Goal: Task Accomplishment & Management: Complete application form

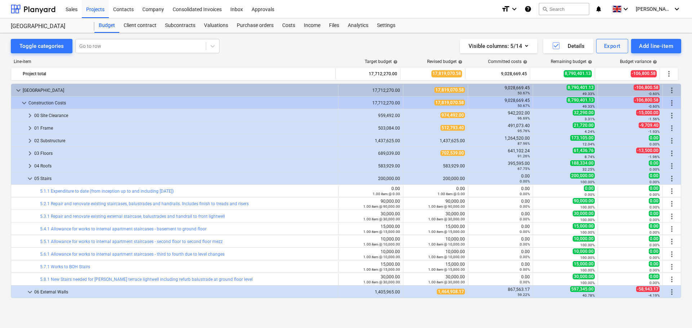
scroll to position [144, 0]
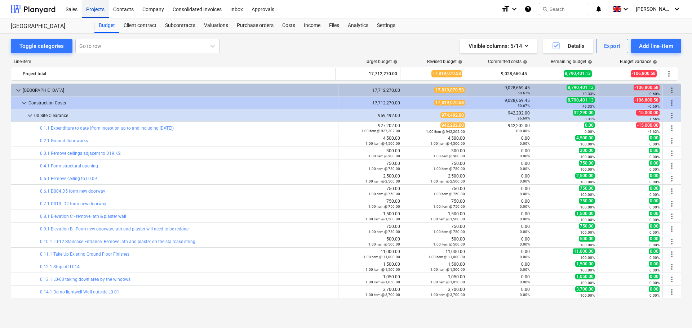
click at [91, 9] on div "Projects" at bounding box center [95, 9] width 27 height 18
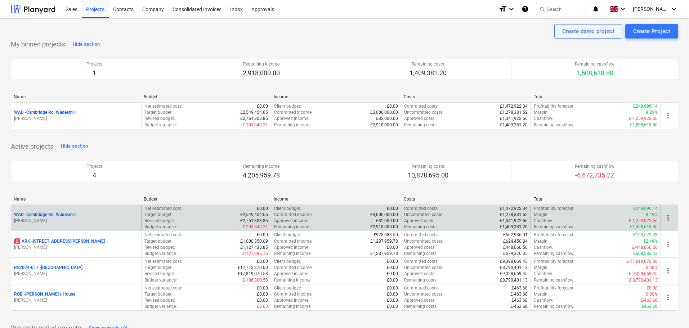
click at [62, 215] on p "WAD - Cambridge Rd, Wadesmill" at bounding box center [45, 215] width 62 height 6
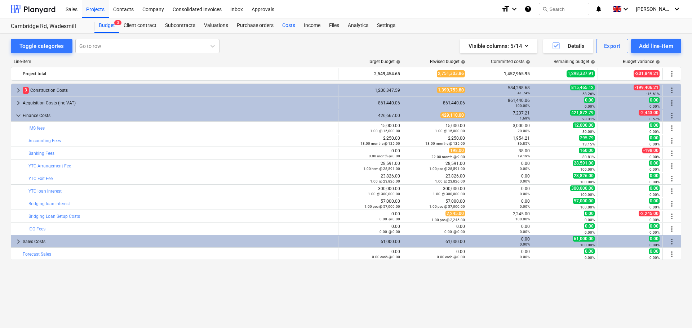
click at [291, 27] on div "Costs" at bounding box center [289, 25] width 22 height 14
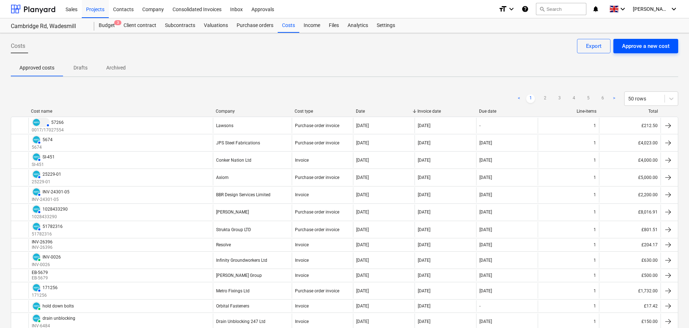
click at [647, 44] on div "Approve a new cost" at bounding box center [646, 45] width 48 height 9
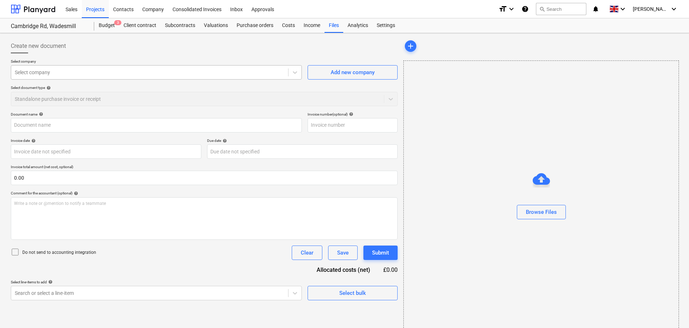
click at [63, 73] on div at bounding box center [150, 72] width 270 height 7
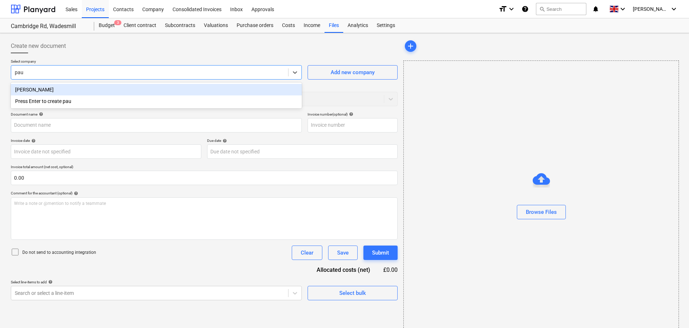
type input "[PERSON_NAME]"
drag, startPoint x: 60, startPoint y: 88, endPoint x: 284, endPoint y: 118, distance: 225.3
click at [61, 88] on div "[PERSON_NAME]" at bounding box center [156, 90] width 291 height 12
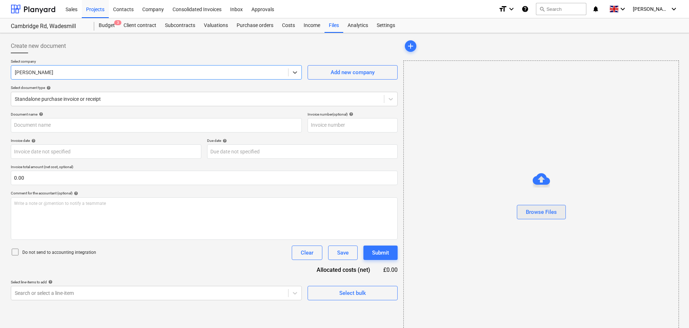
click at [538, 209] on div "Browse Files" at bounding box center [541, 212] width 31 height 9
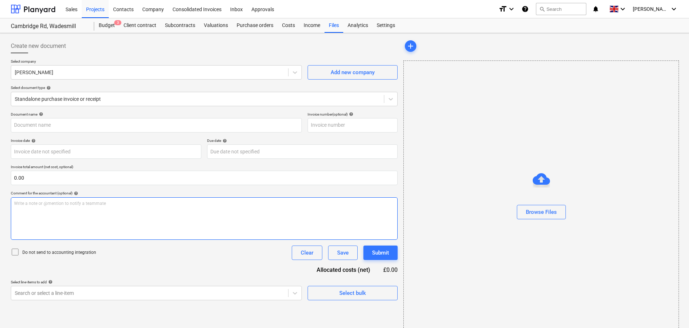
type input "AAABLANK.pdf"
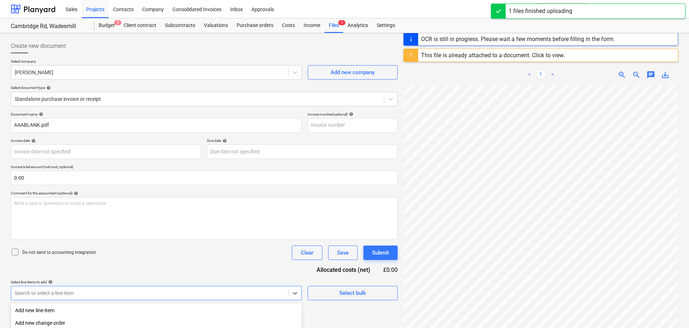
click at [60, 294] on body "Sales Projects Contacts Company Consolidated Invoices Inbox Approvals format_si…" at bounding box center [344, 164] width 689 height 328
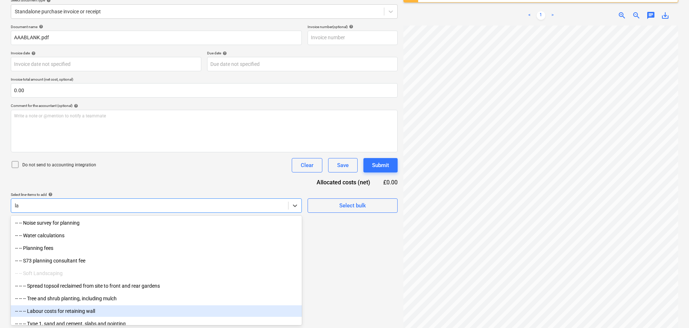
type input "l"
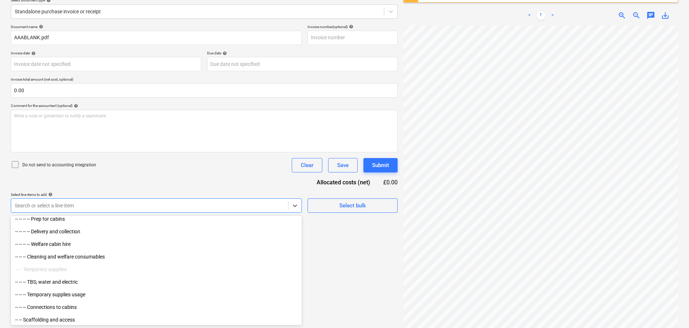
scroll to position [432, 0]
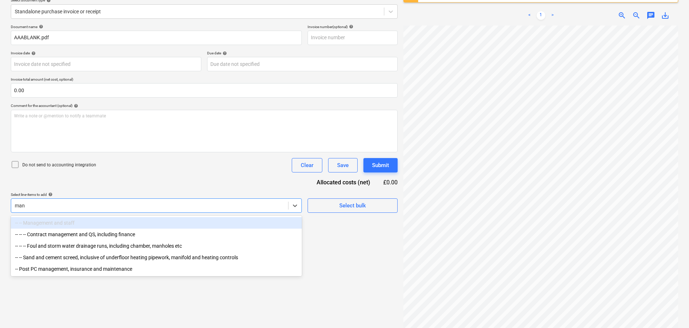
type input "mana"
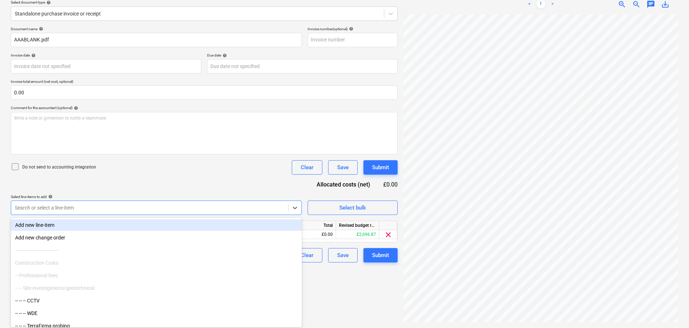
scroll to position [85, 0]
drag, startPoint x: 142, startPoint y: 182, endPoint x: 180, endPoint y: 186, distance: 37.8
click at [142, 181] on div "Document name help AAABLANK.pdf Invoice number (optional) help Invoice date hel…" at bounding box center [204, 145] width 387 height 236
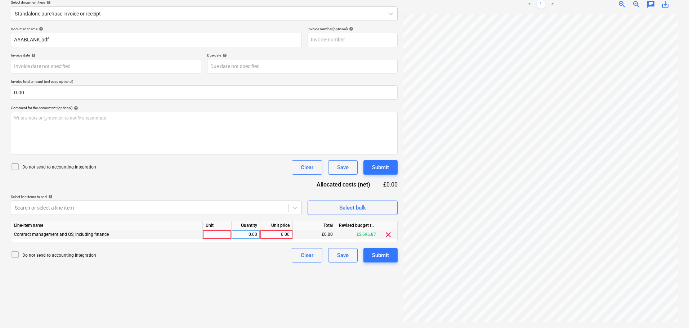
click at [214, 235] on div at bounding box center [217, 234] width 29 height 9
type input "days"
type input "180"
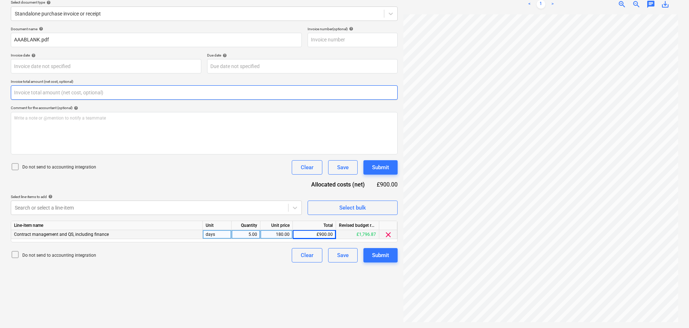
click at [70, 94] on input "text" at bounding box center [204, 92] width 387 height 14
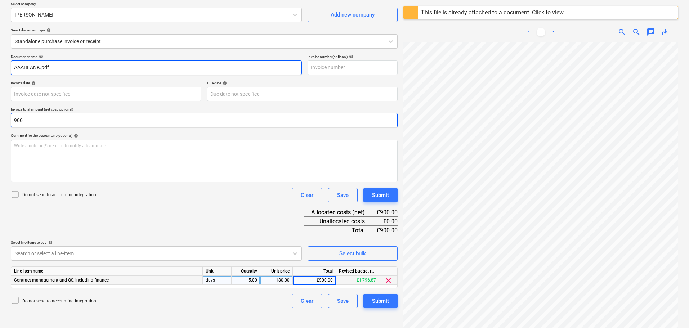
scroll to position [0, 0]
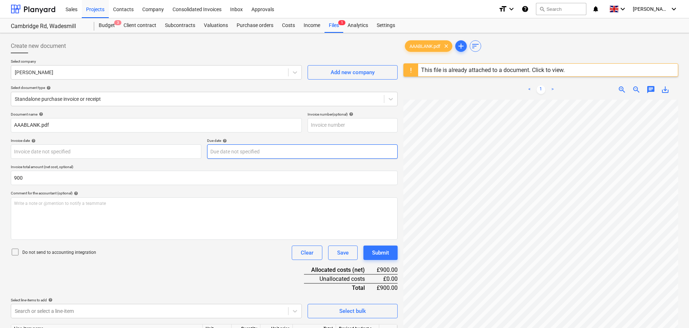
type input "900.00"
click at [212, 149] on body "Sales Projects Contacts Company Consolidated Invoices Inbox Approvals format_si…" at bounding box center [344, 164] width 689 height 328
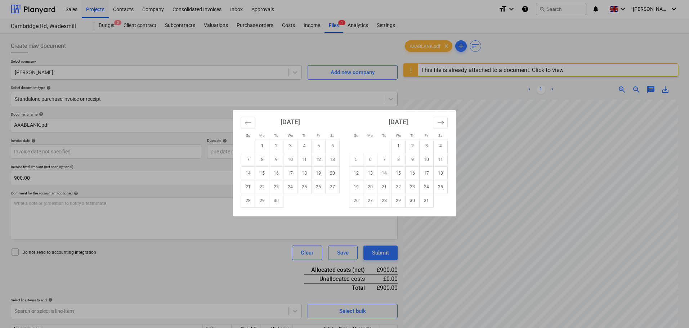
click at [102, 148] on div "Su Mo Tu We Th Fr Sa Su Mo Tu We Th Fr Sa [DATE] 1 2 3 4 5 6 7 8 9 10 11 12 13 …" at bounding box center [344, 164] width 689 height 328
click at [106, 148] on body "Sales Projects Contacts Company Consolidated Invoices Inbox Approvals format_si…" at bounding box center [344, 164] width 689 height 328
click at [319, 145] on td "5" at bounding box center [319, 146] width 14 height 14
type input "[DATE]"
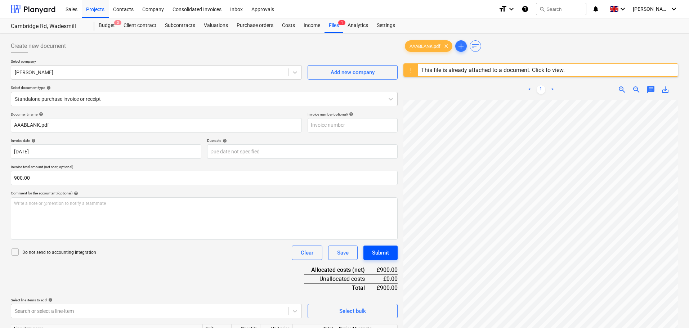
click at [387, 259] on button "Submit" at bounding box center [380, 253] width 34 height 14
